Goal: Task Accomplishment & Management: Use online tool/utility

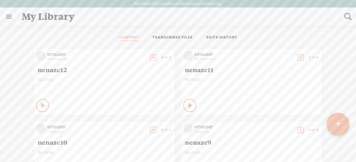
click at [318, 17] on div "My Library" at bounding box center [178, 16] width 323 height 17
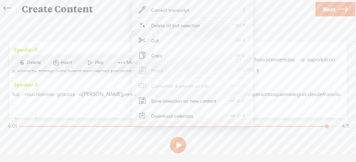
scroll to position [486, 0]
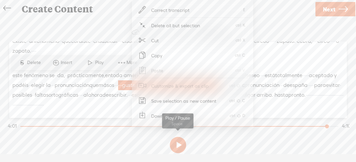
click at [88, 153] on section at bounding box center [178, 146] width 343 height 22
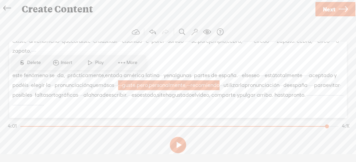
click at [276, 20] on div "Continue without editing Transcribe and edit Language used in audio: Spanish Ch…" at bounding box center [178, 89] width 343 height 144
